Goal: Task Accomplishment & Management: Use online tool/utility

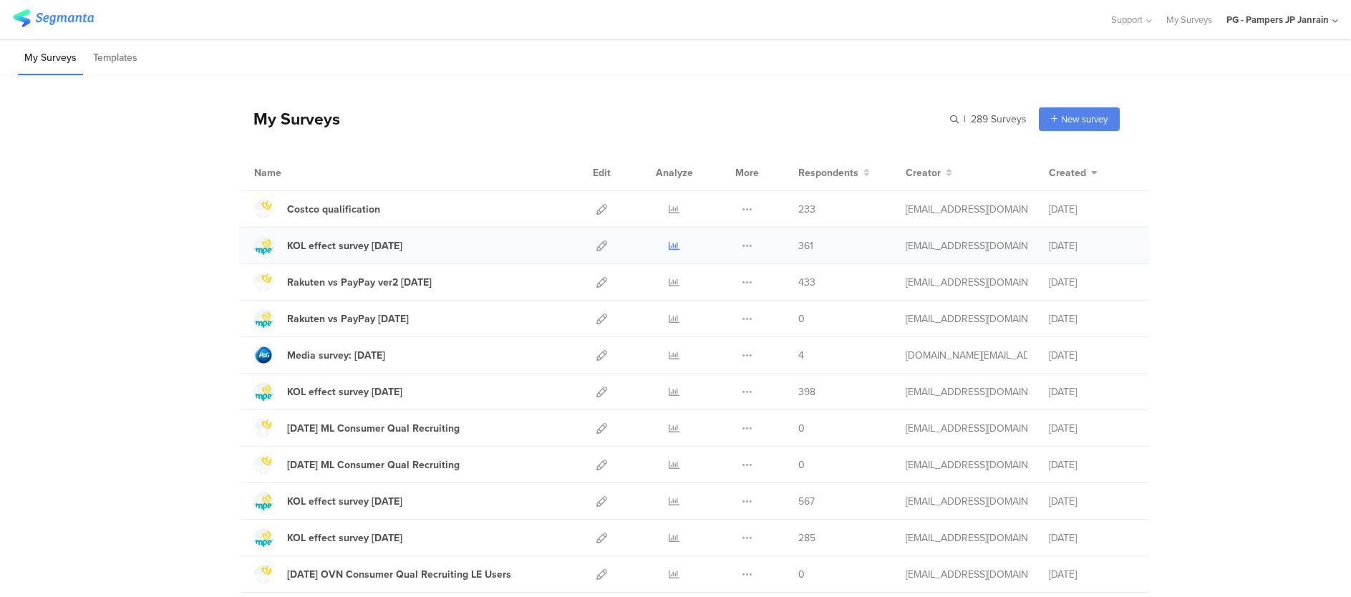
click at [669, 247] on icon at bounding box center [674, 245] width 11 height 11
click at [362, 244] on div "KOL effect survey [DATE]" at bounding box center [344, 245] width 115 height 15
click at [596, 246] on icon at bounding box center [601, 245] width 11 height 11
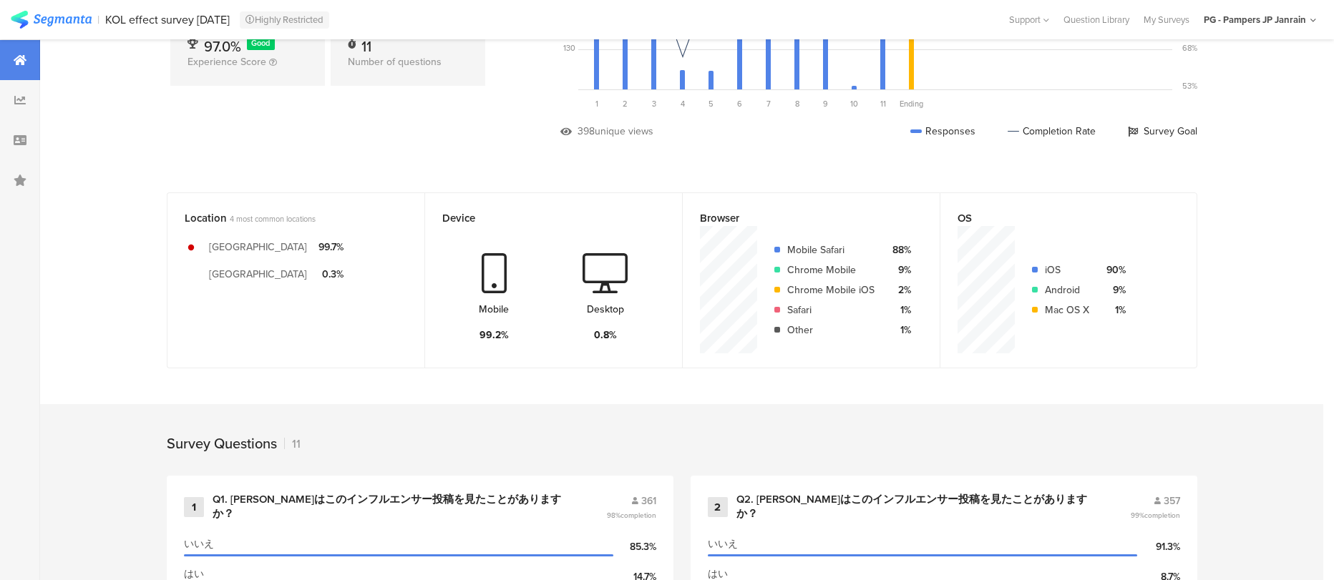
scroll to position [107, 0]
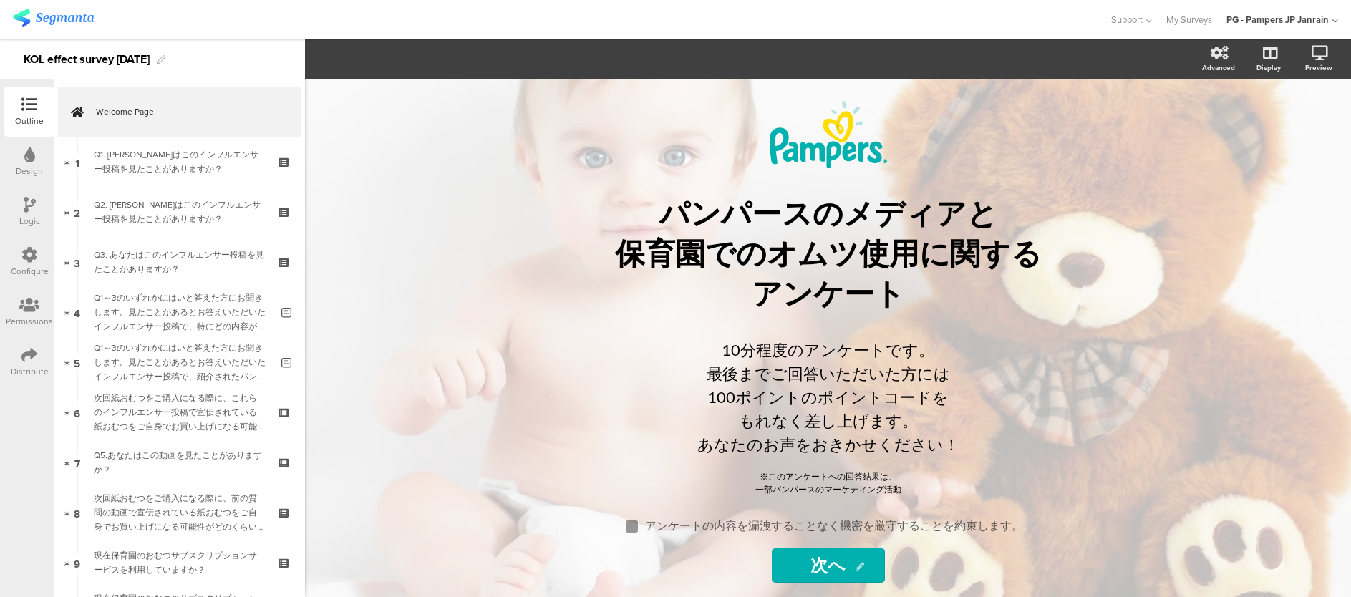
click at [9, 350] on div "Distribute" at bounding box center [29, 362] width 50 height 50
